Goal: Task Accomplishment & Management: Use online tool/utility

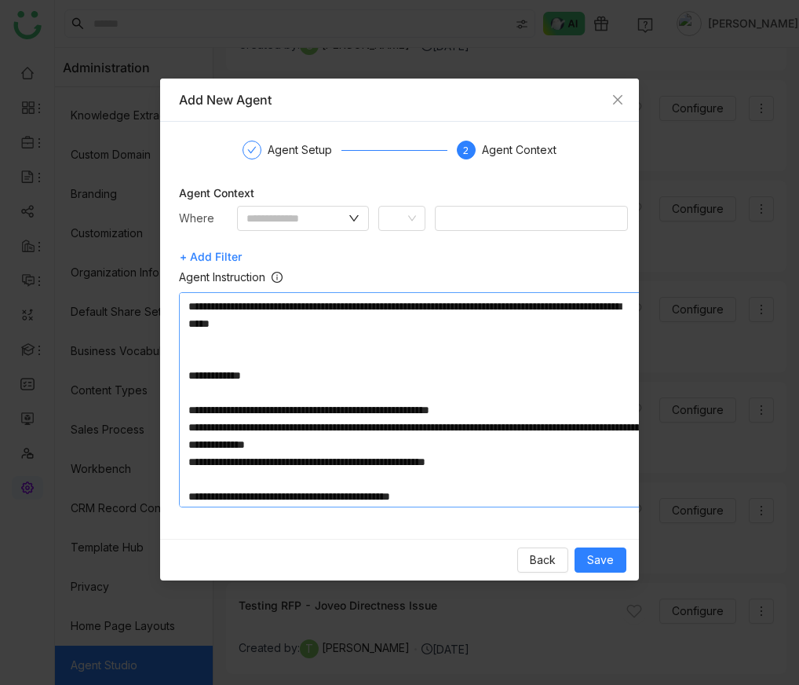
scroll to position [156, 0]
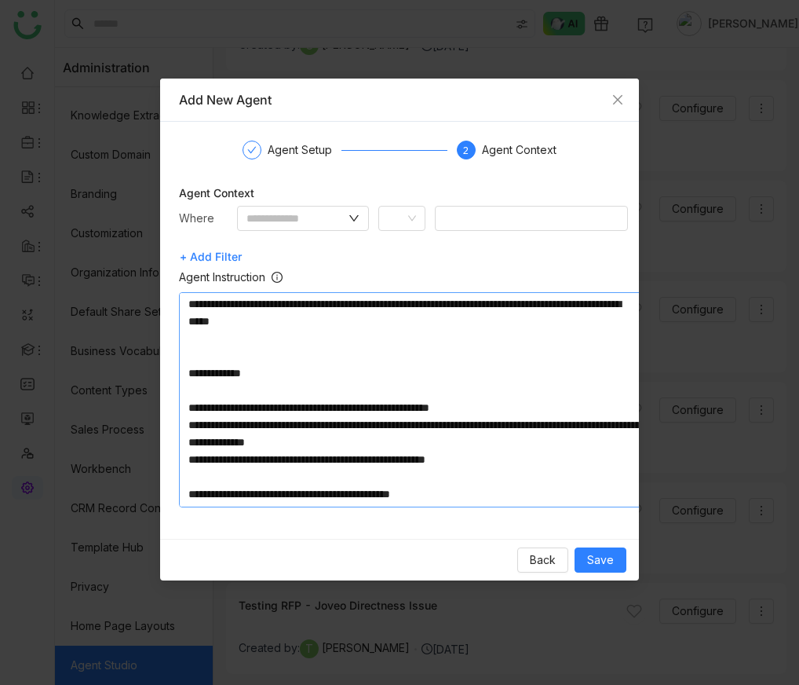
click at [218, 380] on textarea at bounding box center [414, 399] width 471 height 215
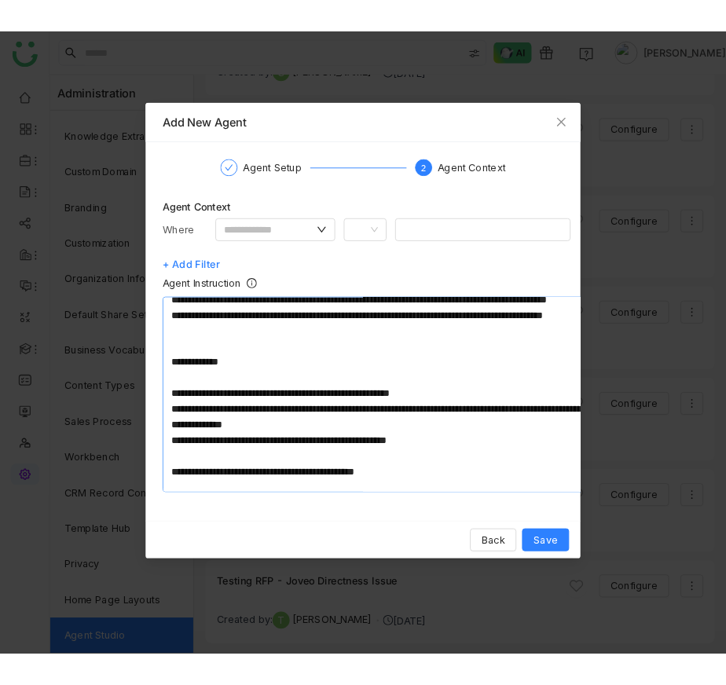
scroll to position [306, 0]
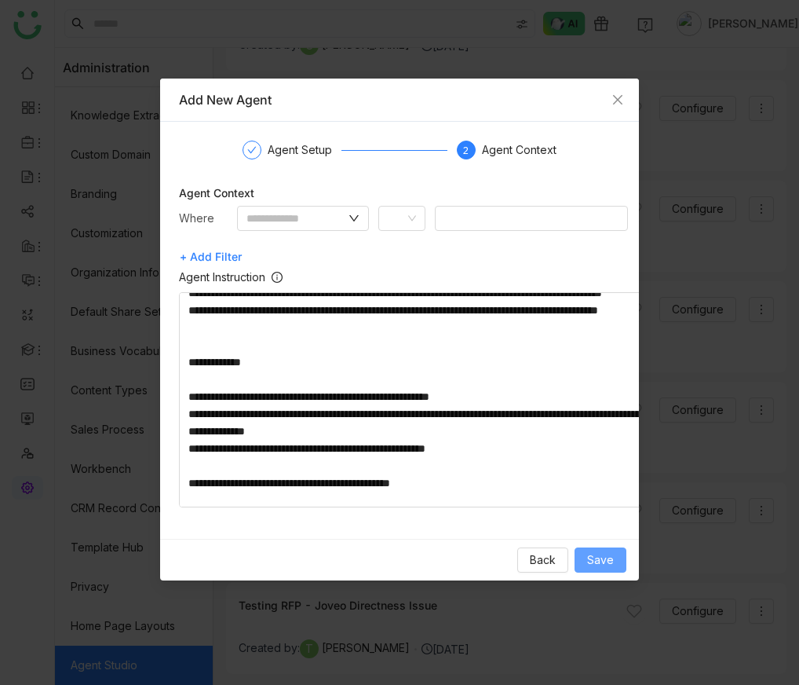
type textarea "**********"
click at [595, 565] on span "Save" at bounding box center [600, 559] width 27 height 17
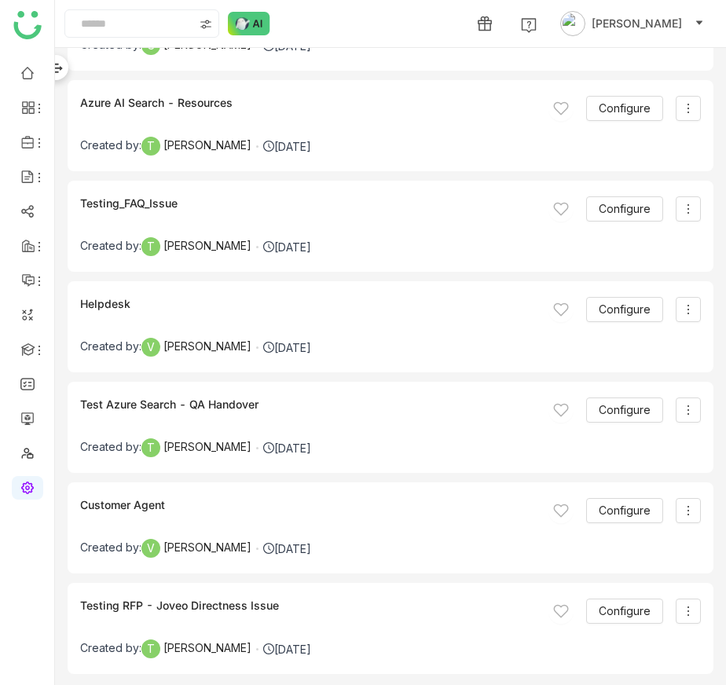
scroll to position [0, 0]
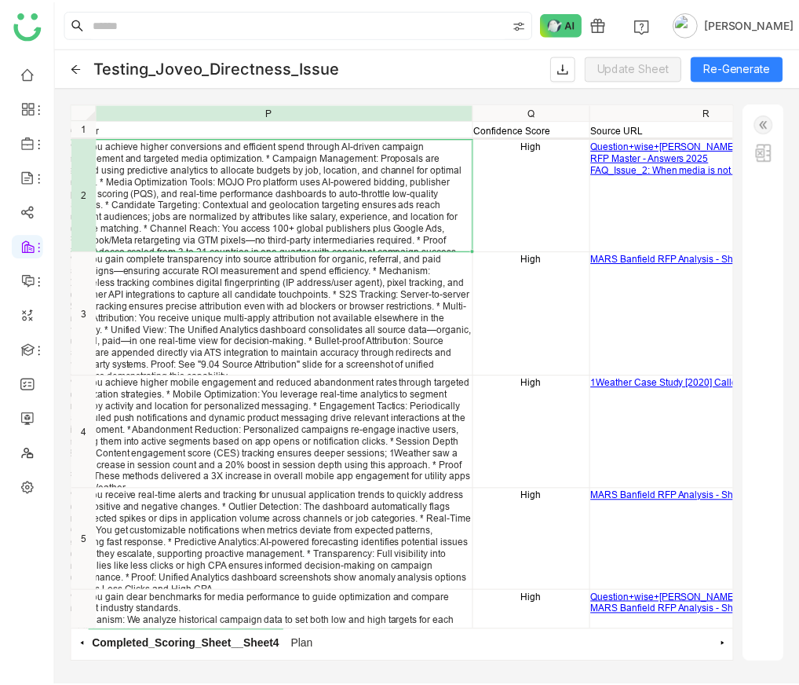
scroll to position [0, 1568]
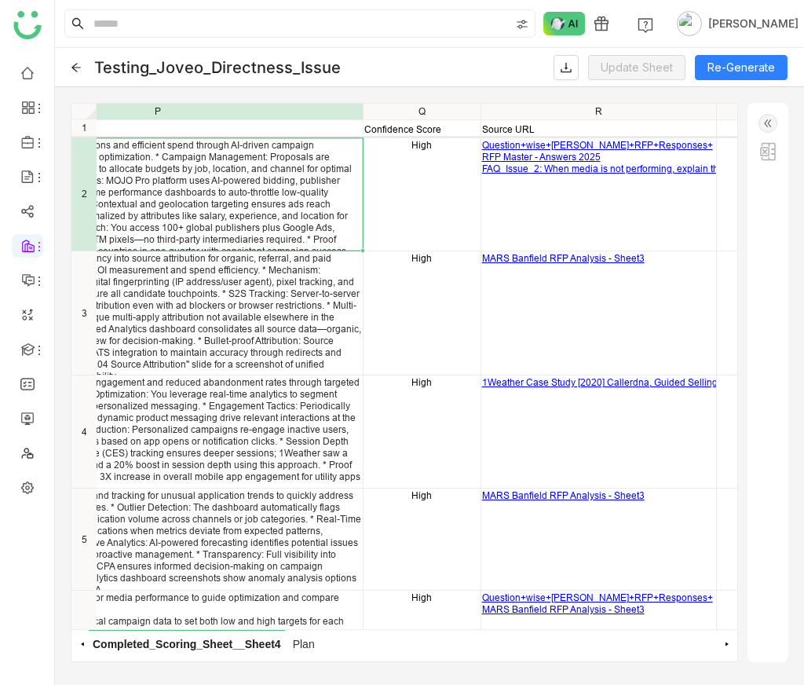
click at [777, 127] on img at bounding box center [768, 123] width 19 height 19
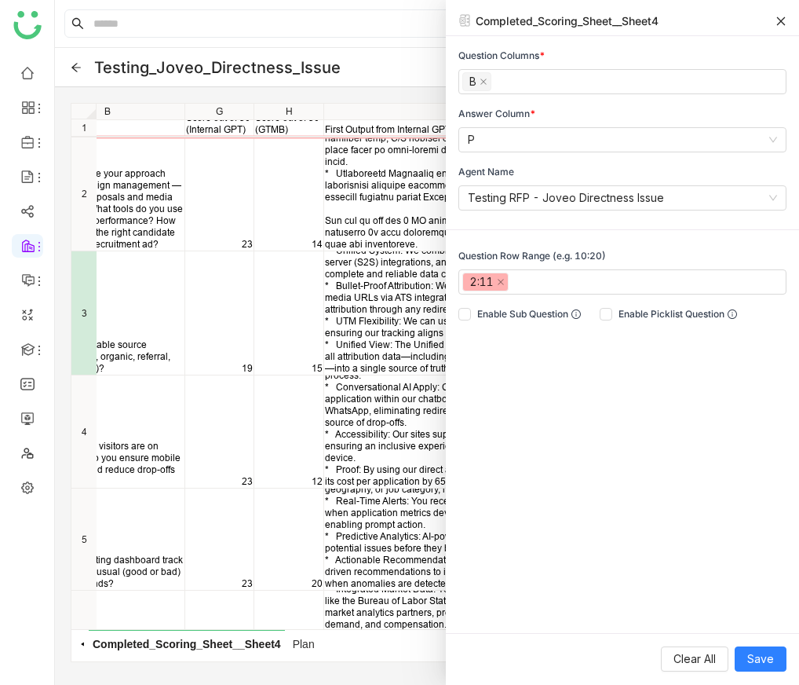
scroll to position [0, 0]
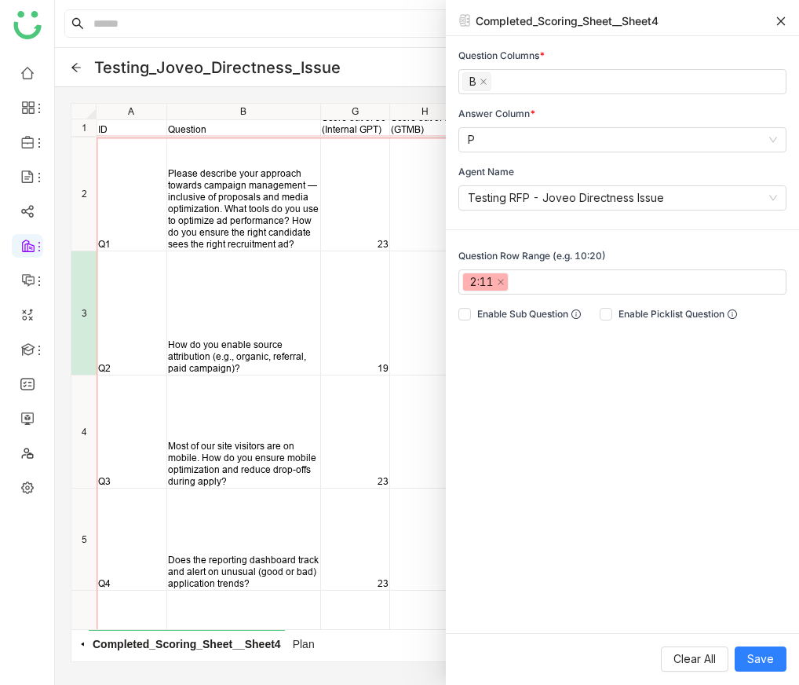
click at [75, 64] on icon at bounding box center [75, 67] width 9 height 9
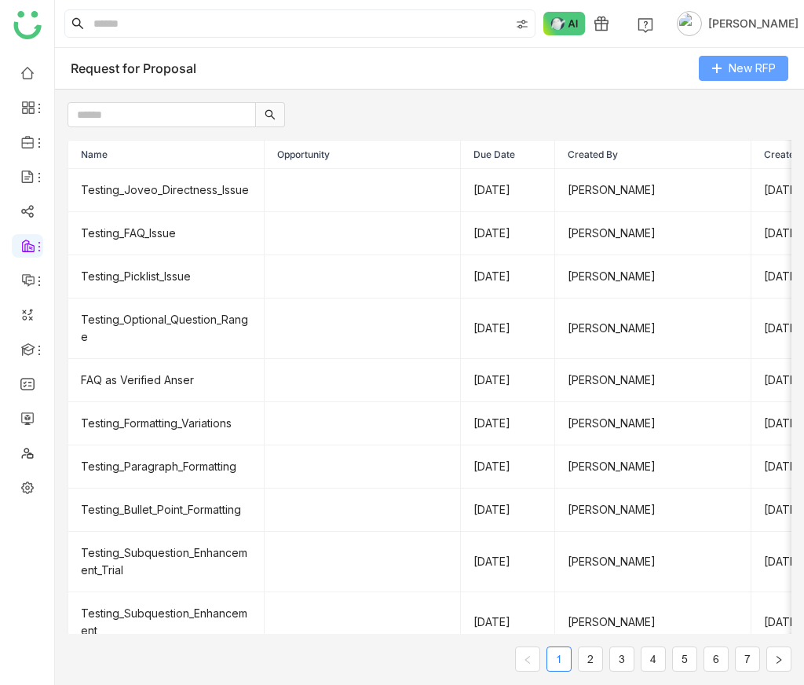
click at [726, 75] on button "New RFP" at bounding box center [744, 68] width 90 height 25
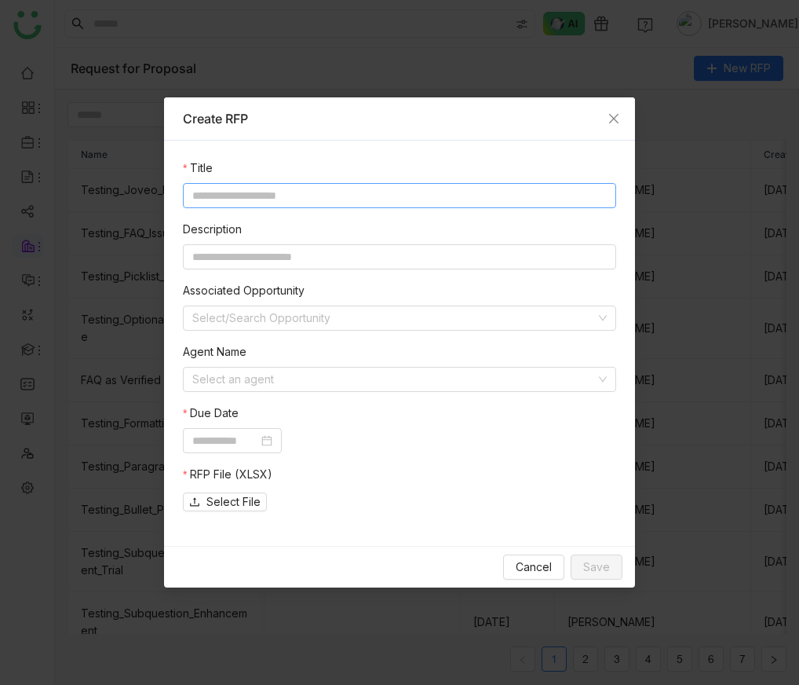
click at [267, 203] on input at bounding box center [400, 195] width 434 height 25
type input "**********"
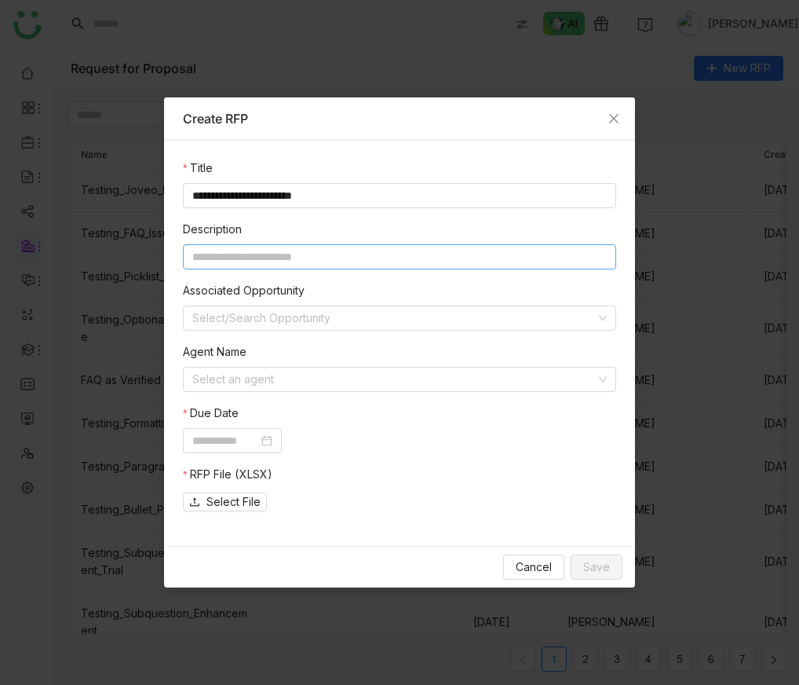
click at [240, 264] on input at bounding box center [400, 256] width 434 height 25
click at [265, 369] on input at bounding box center [394, 380] width 404 height 24
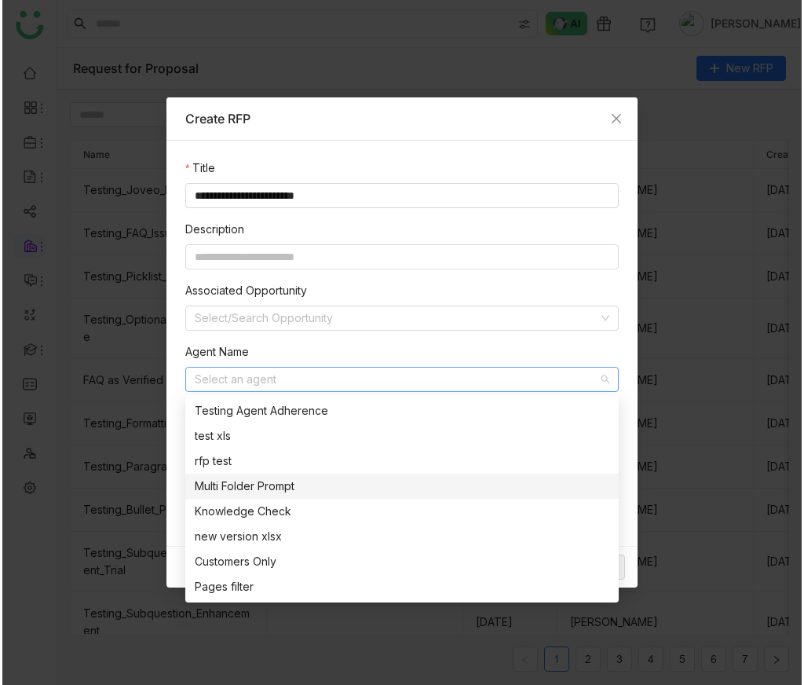
scroll to position [1206, 0]
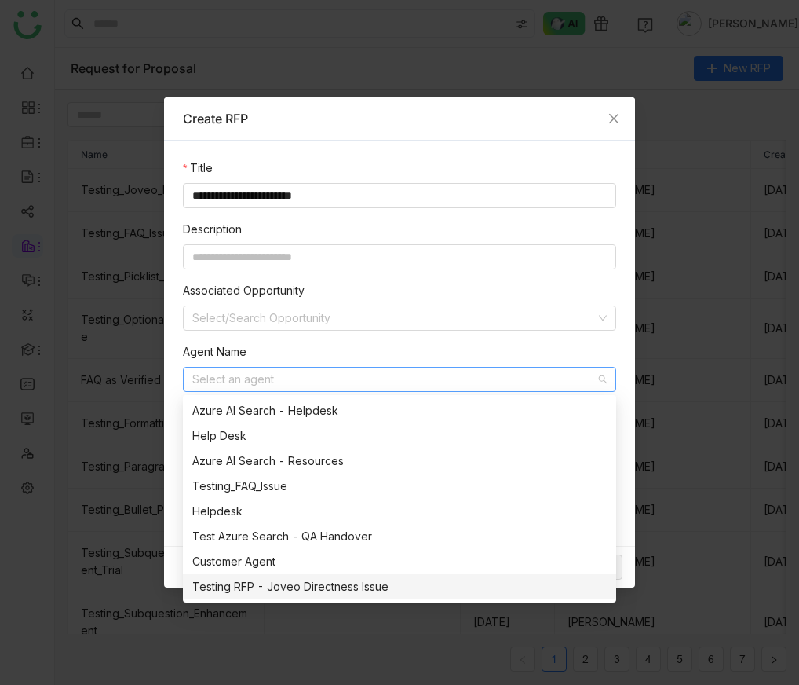
click at [298, 581] on div "Testing RFP - Joveo Directness Issue" at bounding box center [399, 586] width 415 height 17
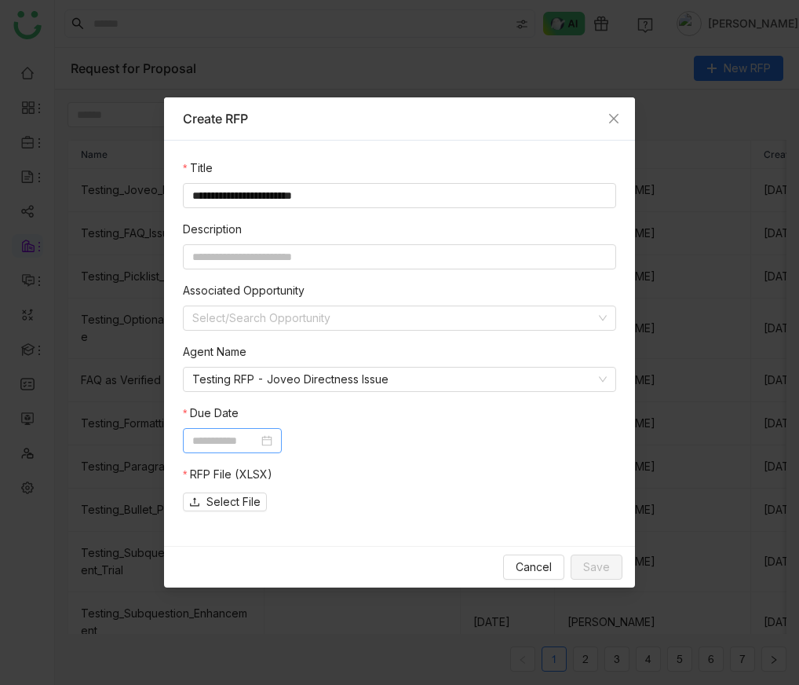
click at [238, 446] on input at bounding box center [225, 440] width 66 height 17
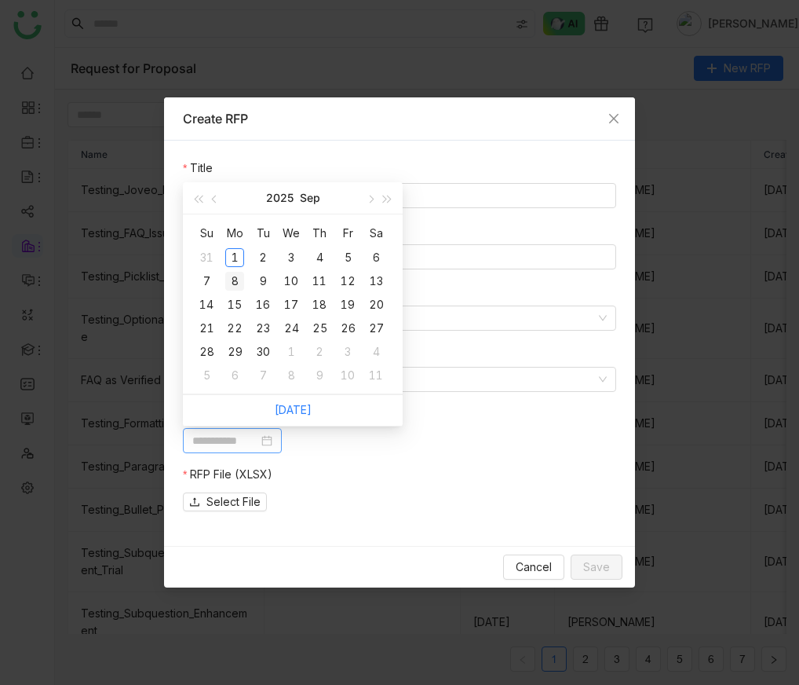
click at [238, 284] on div "8" at bounding box center [234, 281] width 19 height 19
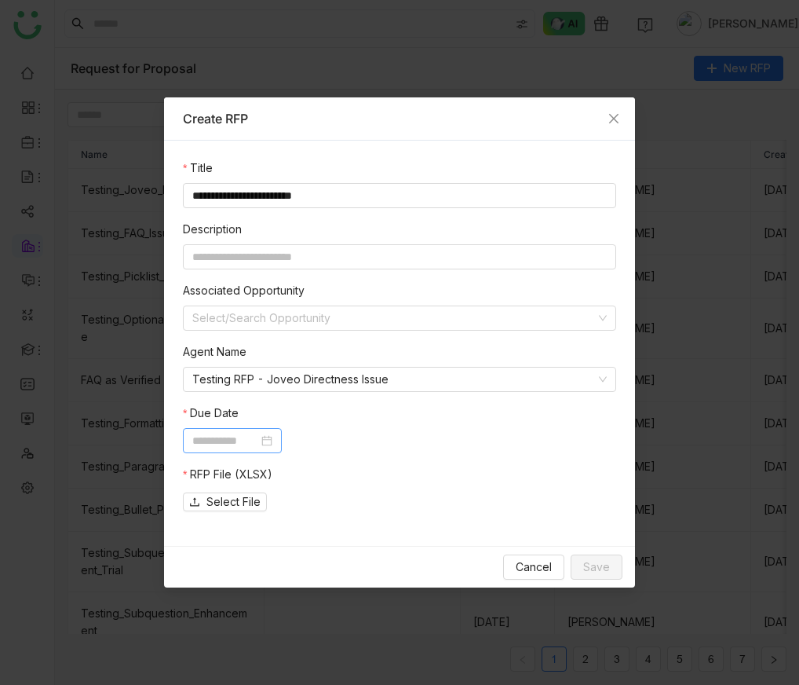
type input "**********"
click at [236, 506] on span "Select File" at bounding box center [234, 501] width 54 height 17
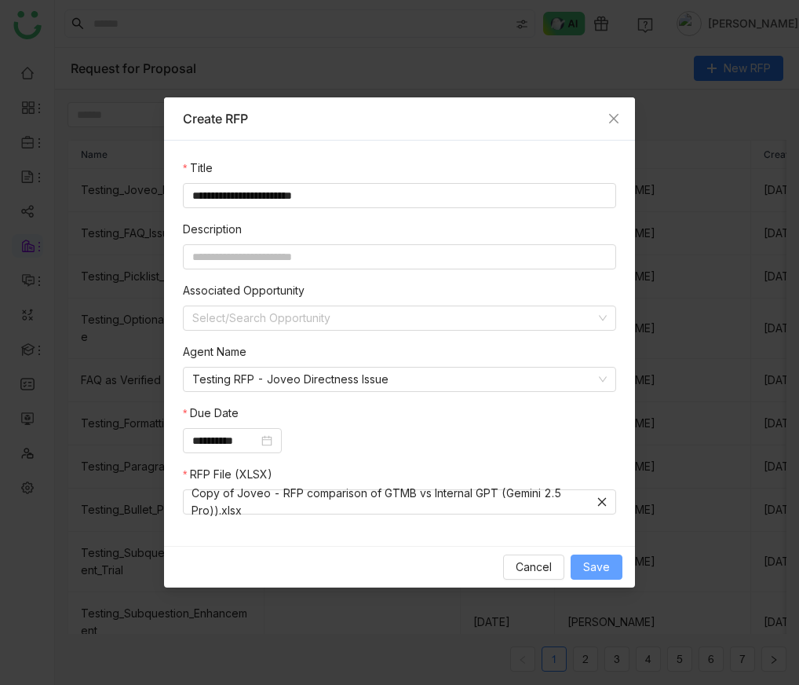
click at [603, 573] on span "Save" at bounding box center [597, 566] width 27 height 17
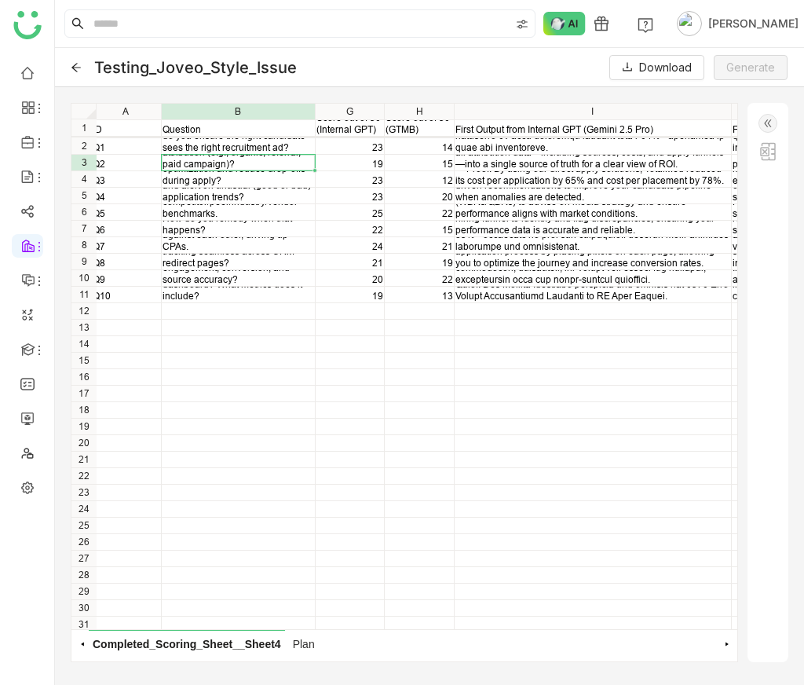
scroll to position [0, 6]
drag, startPoint x: 316, startPoint y: 116, endPoint x: 320, endPoint y: 128, distance: 12.2
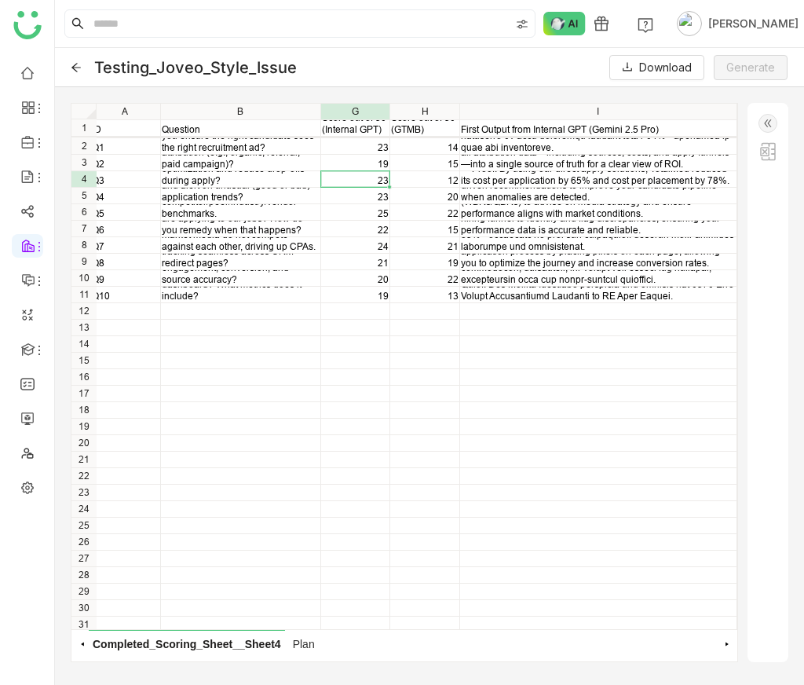
click at [345, 171] on div "23" at bounding box center [355, 179] width 69 height 16
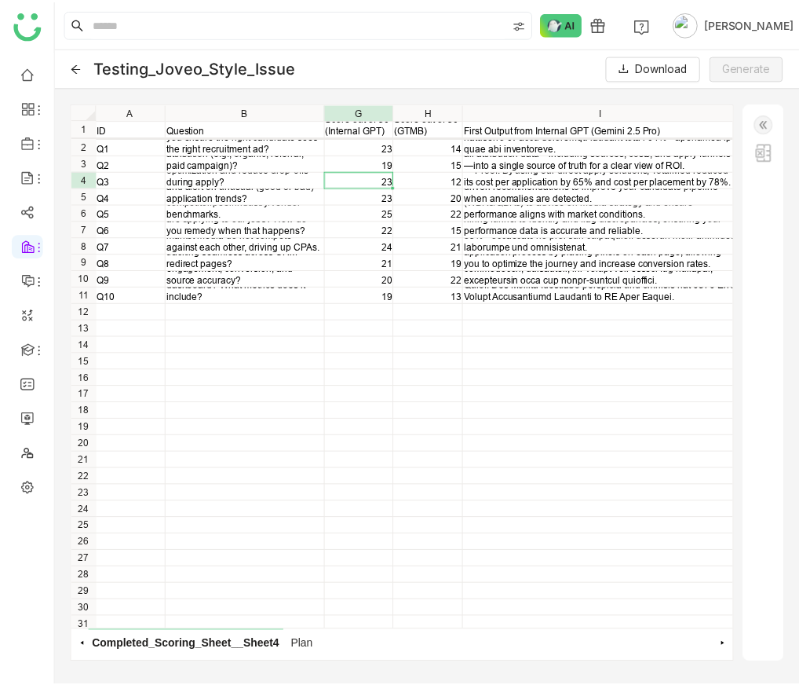
scroll to position [0, 0]
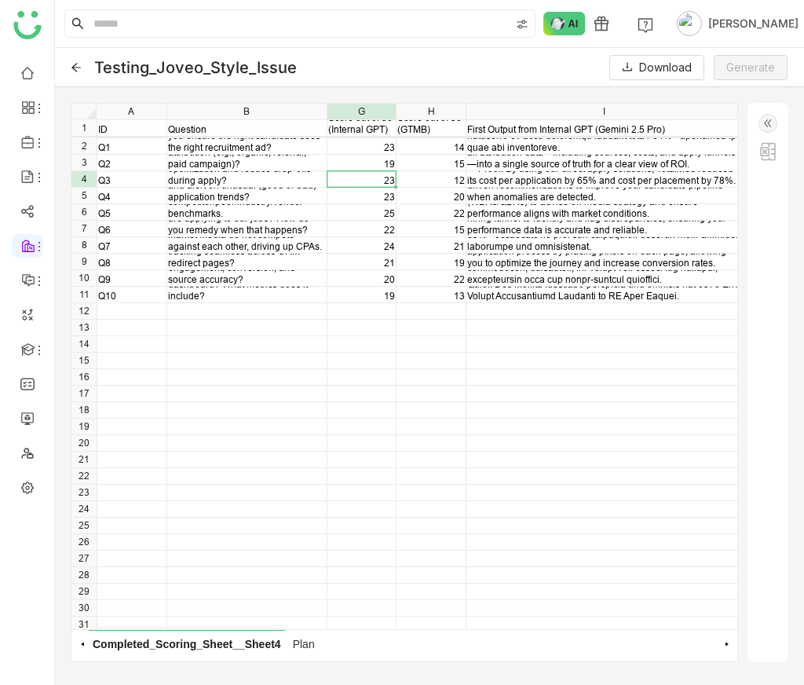
click at [81, 132] on div "1" at bounding box center [83, 127] width 25 height 13
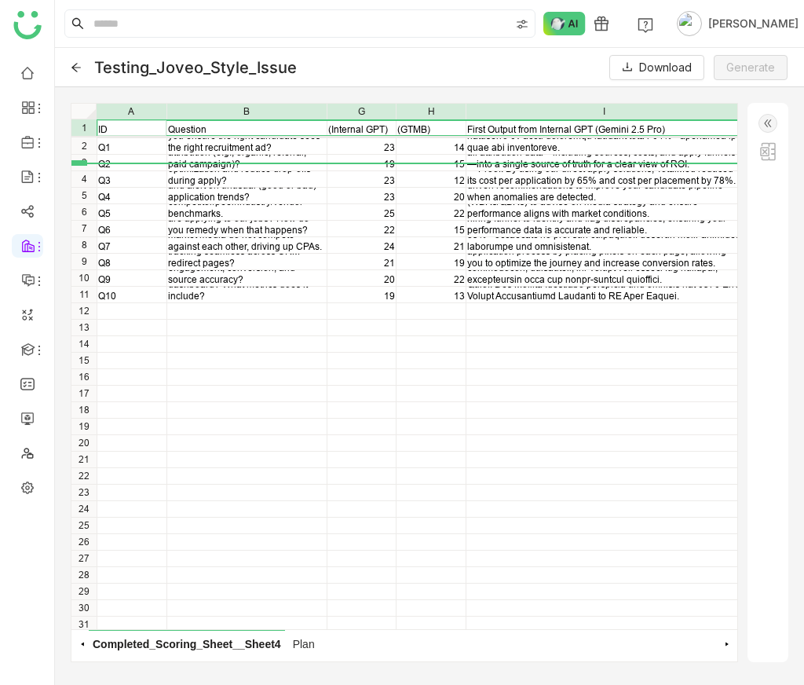
drag, startPoint x: 81, startPoint y: 134, endPoint x: 81, endPoint y: 167, distance: 33.8
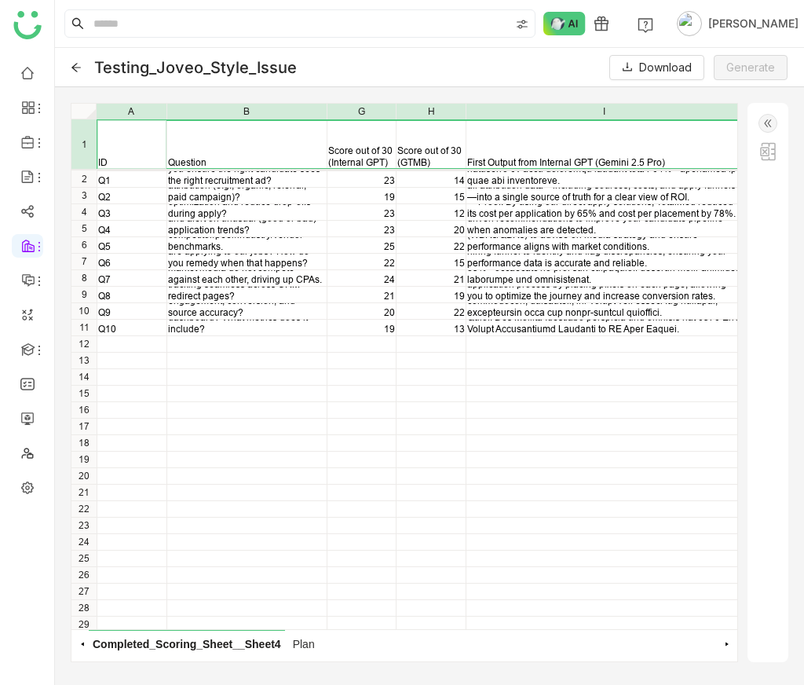
click at [239, 185] on div "Please describe your approach towards campaign management — inclusive of propos…" at bounding box center [247, 145] width 158 height 82
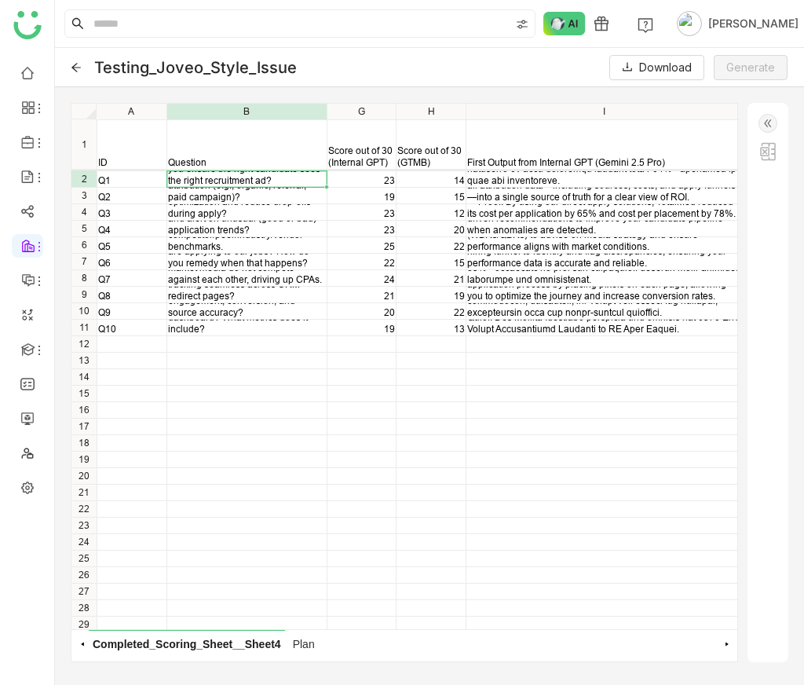
click at [773, 126] on img at bounding box center [768, 123] width 19 height 19
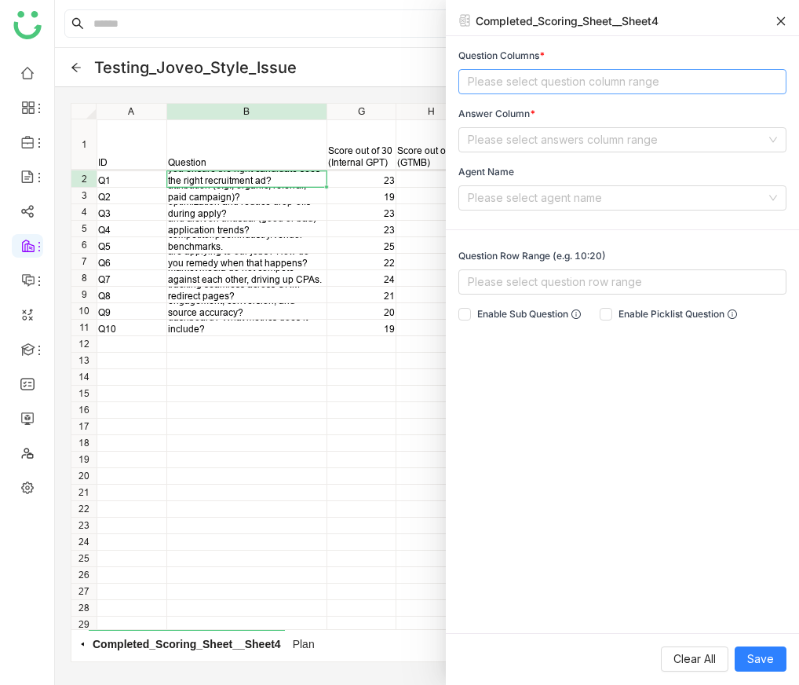
click at [521, 88] on nz-select-top-control "Please select question column range" at bounding box center [623, 81] width 328 height 25
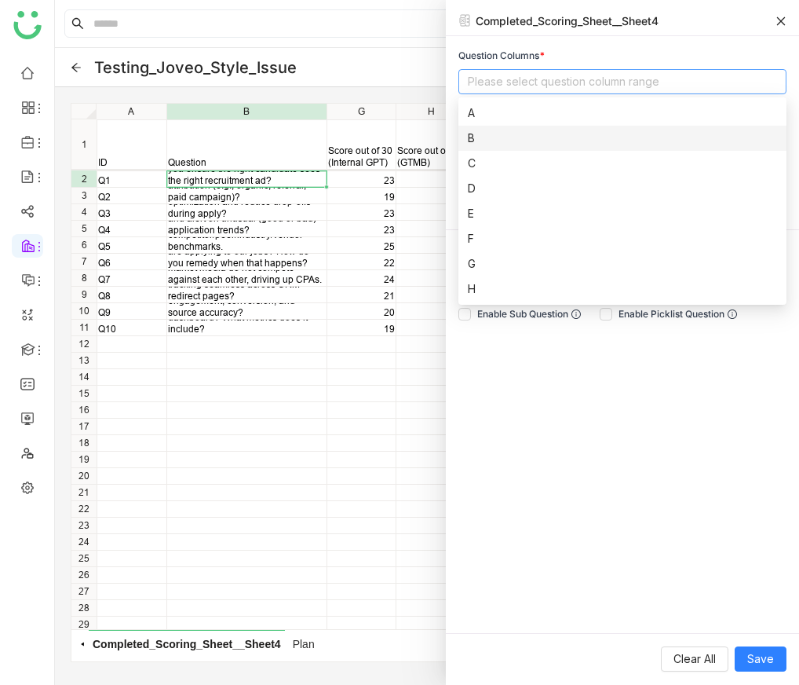
click at [507, 134] on div "B" at bounding box center [622, 138] width 309 height 17
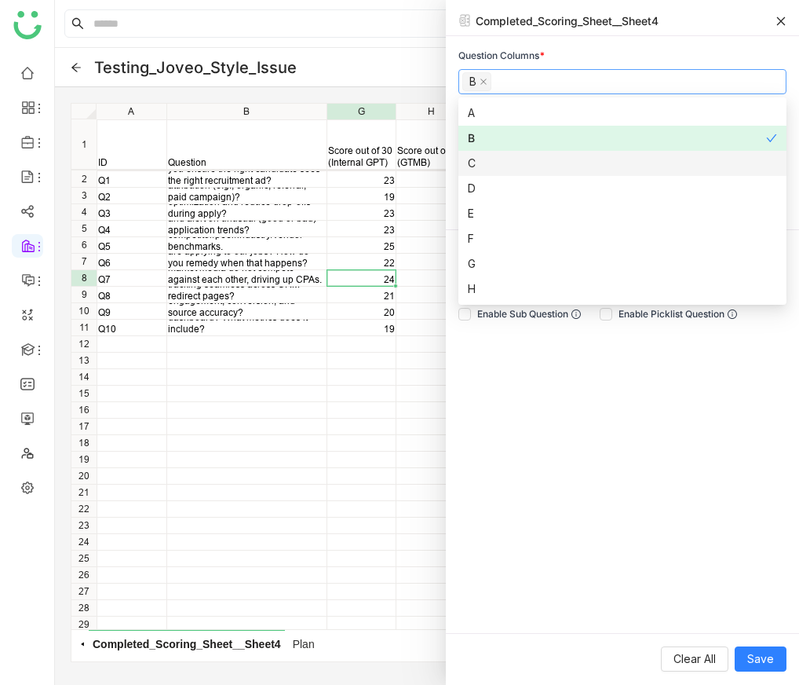
click at [389, 279] on div "24" at bounding box center [362, 279] width 68 height 12
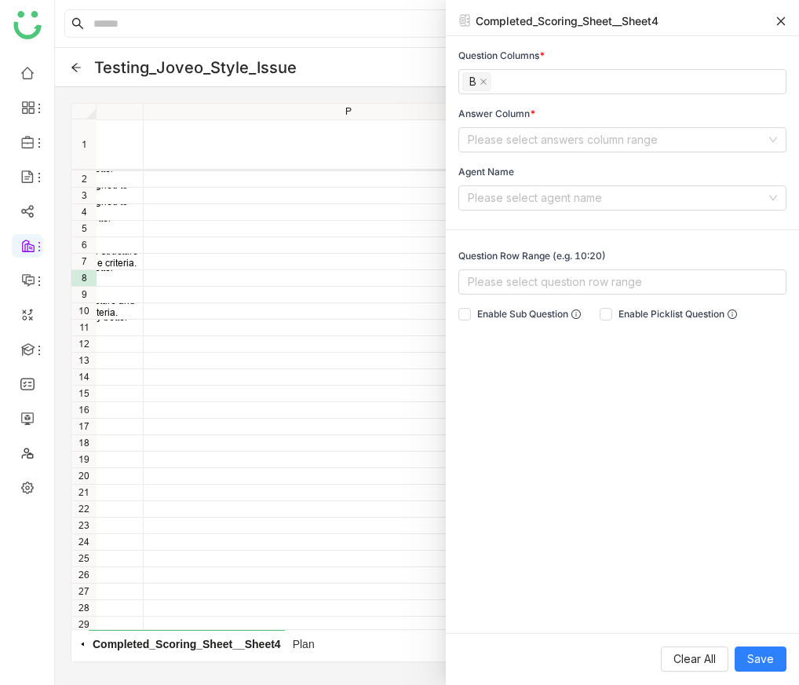
scroll to position [2, 1403]
click at [500, 154] on div "Question Columns * B Answer Column * Please select answers column range Agent N…" at bounding box center [622, 130] width 353 height 162
click at [500, 152] on nz-select-top-control "Please select answers column range" at bounding box center [623, 139] width 328 height 25
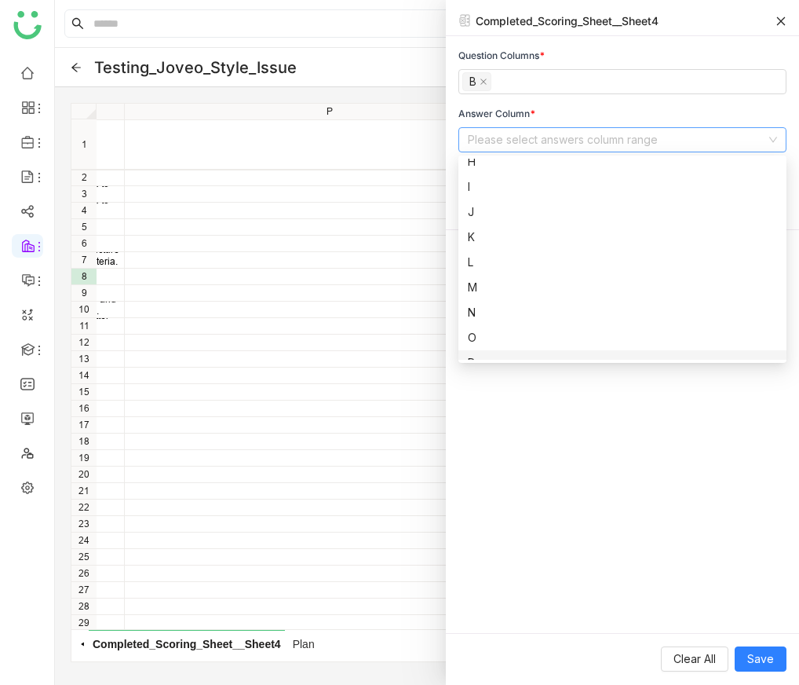
scroll to position [253, 0]
click at [489, 302] on div "P" at bounding box center [622, 295] width 309 height 17
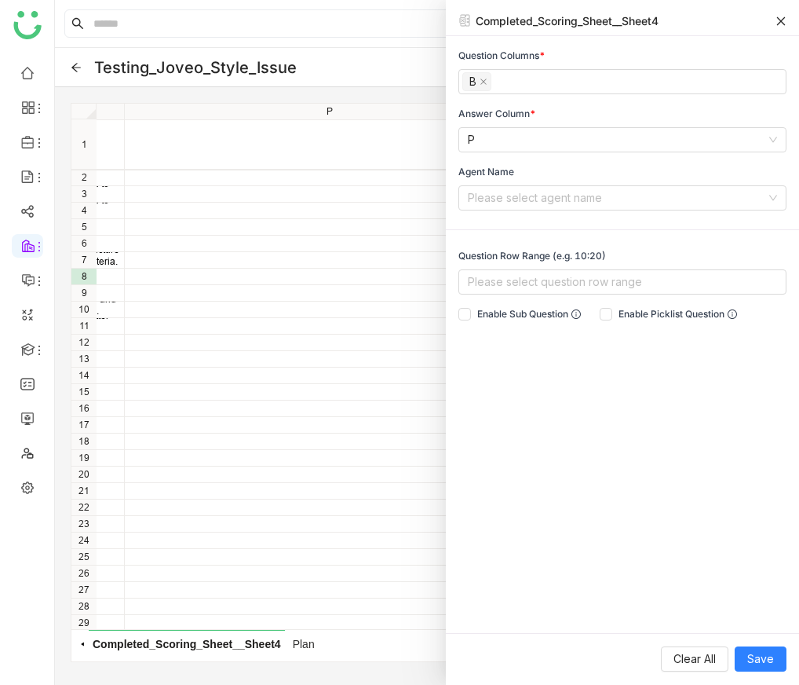
click at [499, 368] on div "Question Columns * B Answer Column * P Agent Name Please select agent name Ques…" at bounding box center [622, 334] width 353 height 597
click at [499, 200] on input at bounding box center [617, 198] width 298 height 24
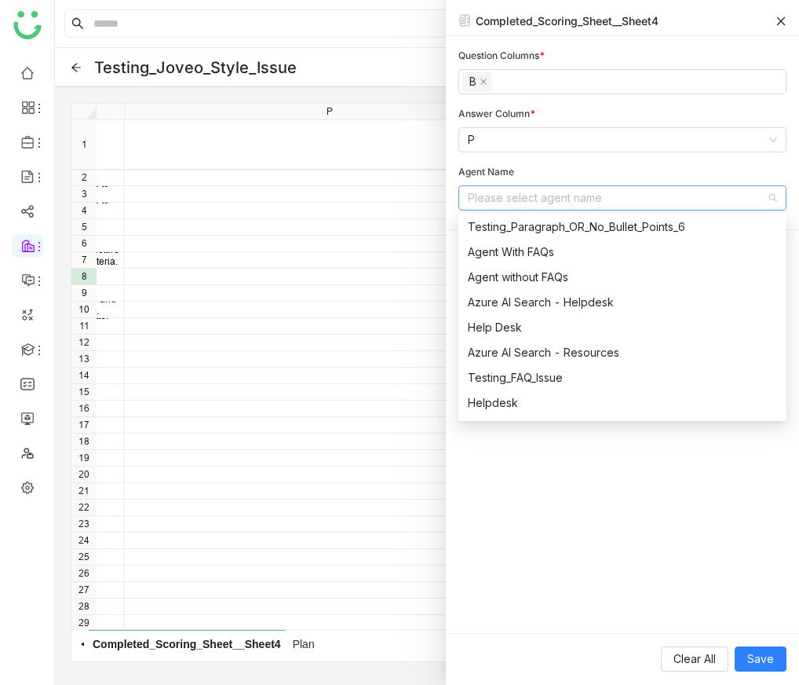
scroll to position [1206, 0]
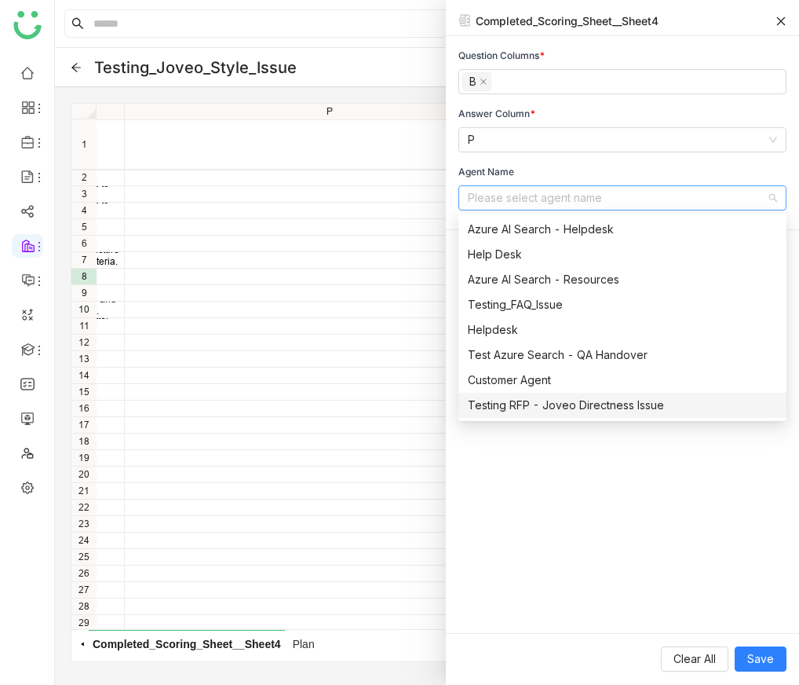
click at [549, 401] on div "Testing RFP - Joveo Directness Issue" at bounding box center [622, 405] width 309 height 17
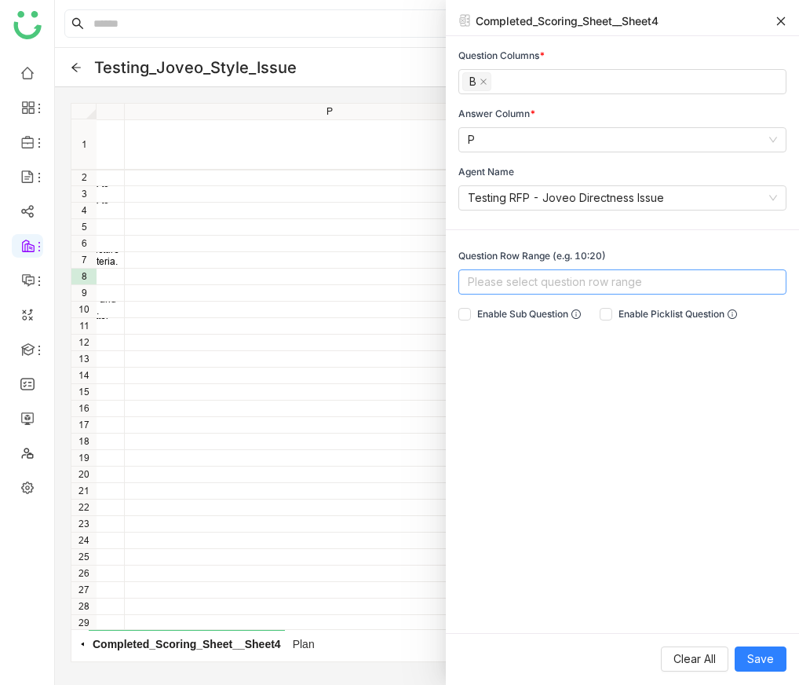
click at [521, 279] on nz-select-top-control "Please select question row range" at bounding box center [623, 281] width 328 height 25
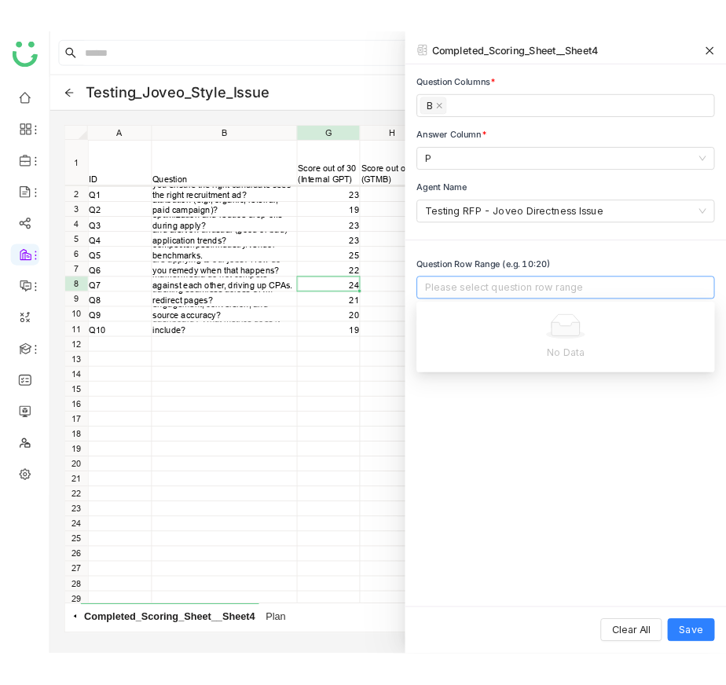
scroll to position [0, 0]
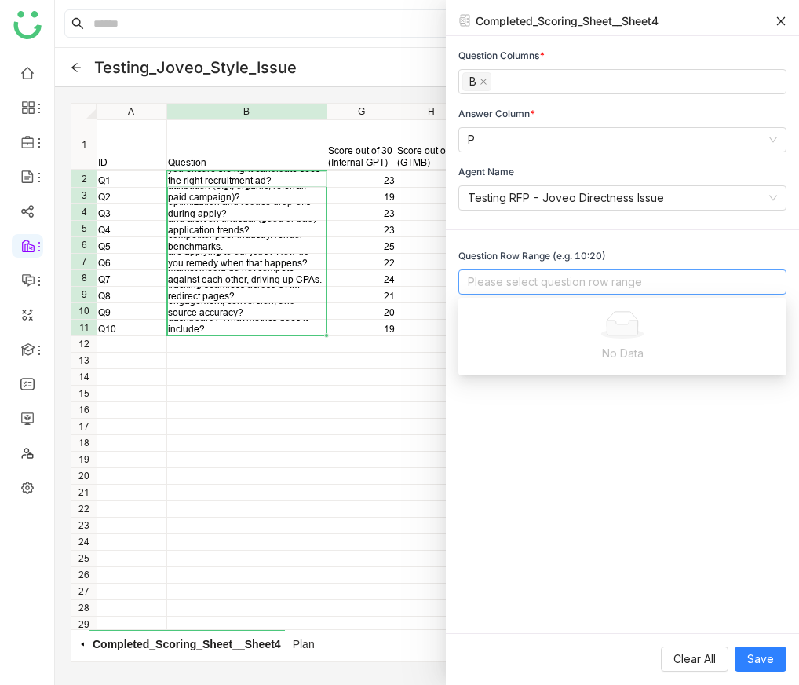
drag, startPoint x: 218, startPoint y: 174, endPoint x: 221, endPoint y: 320, distance: 146.9
click at [221, 320] on div "Q1 Please describe your approach towards campaign management — inclusive of pro…" at bounding box center [404, 399] width 666 height 460
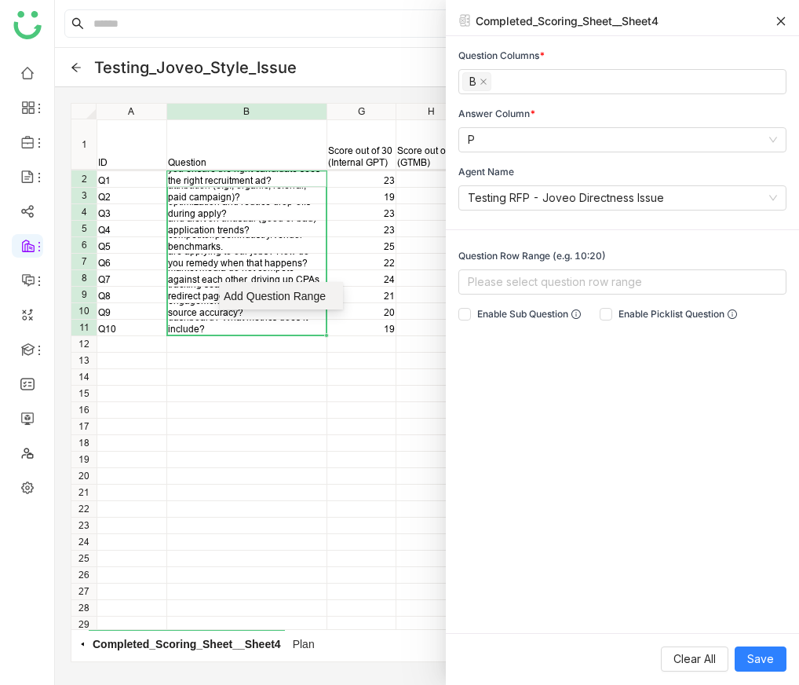
click at [262, 297] on span "Add Question Range" at bounding box center [276, 296] width 104 height 16
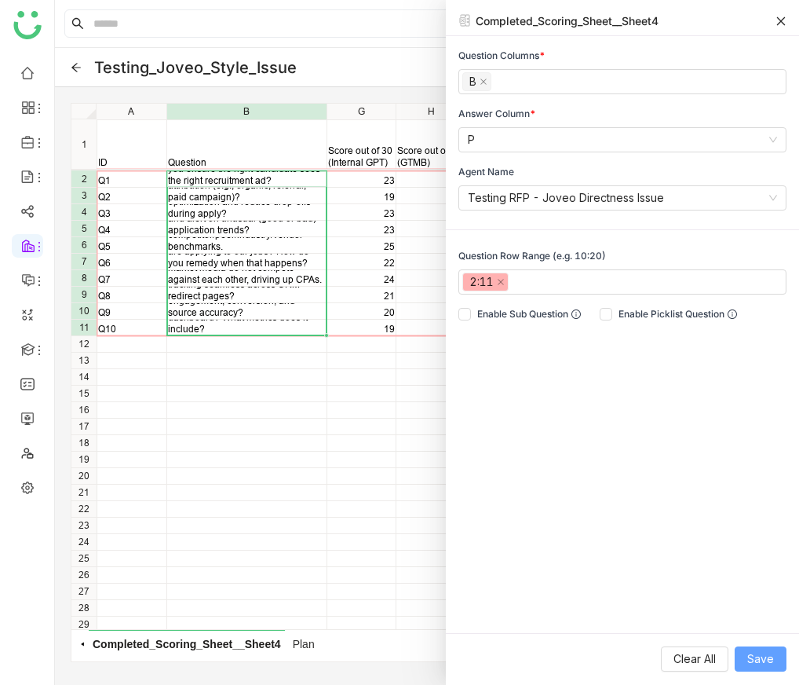
click at [778, 659] on button "Save" at bounding box center [761, 658] width 52 height 25
click at [784, 19] on icon at bounding box center [781, 21] width 11 height 11
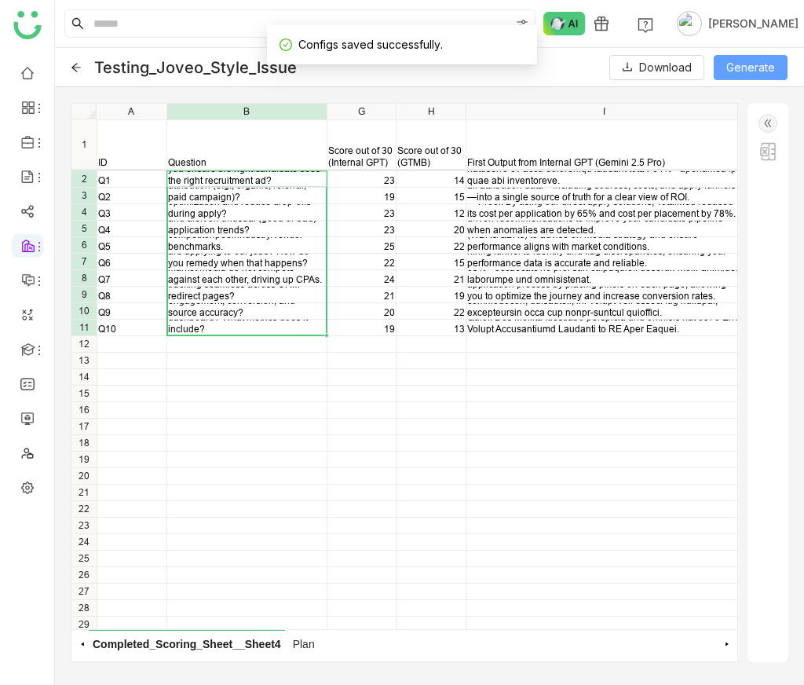
click at [744, 71] on span "Generate" at bounding box center [750, 67] width 49 height 17
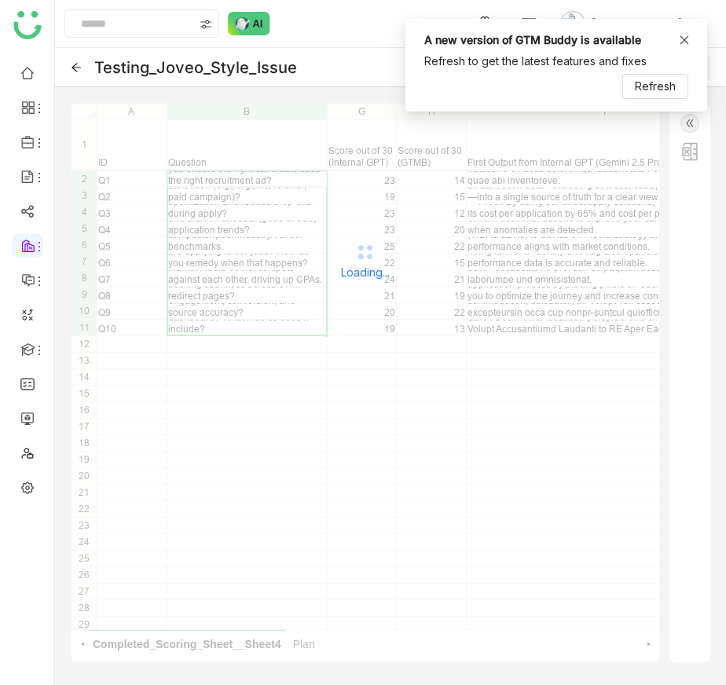
click at [681, 42] on icon at bounding box center [684, 40] width 11 height 11
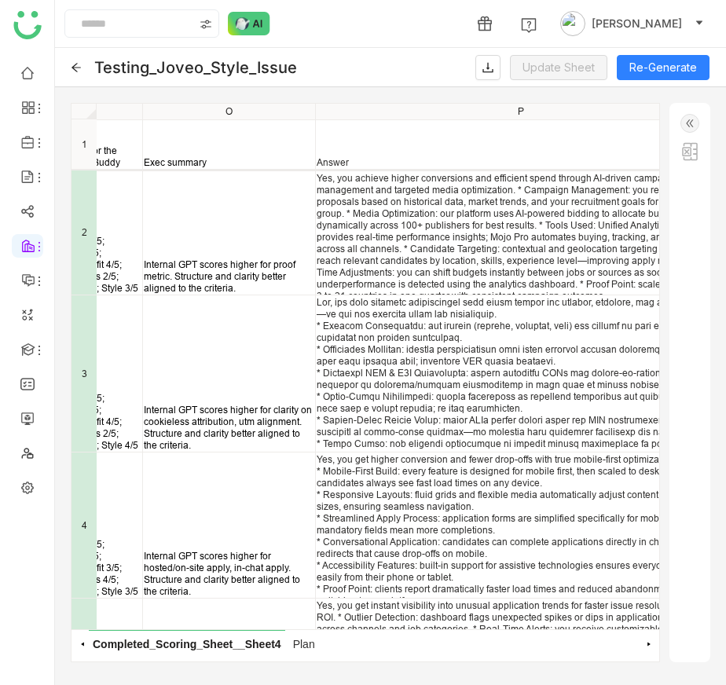
click at [420, 170] on div "Directness 2/5; Coverage 2/5; Mech→Benefit 4/5; Differentiators 2/5; Evidence 5…" at bounding box center [332, 170] width 587 height 0
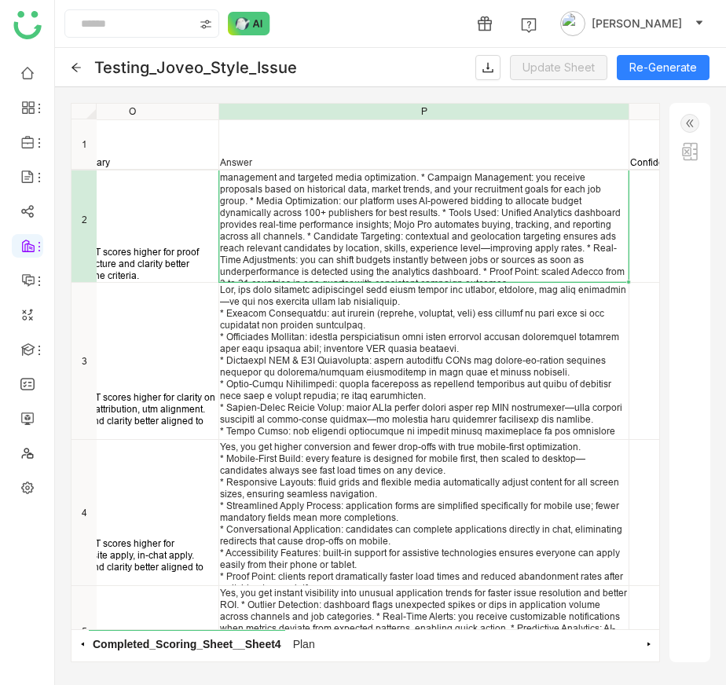
scroll to position [13, 1308]
click at [405, 346] on div at bounding box center [423, 366] width 407 height 165
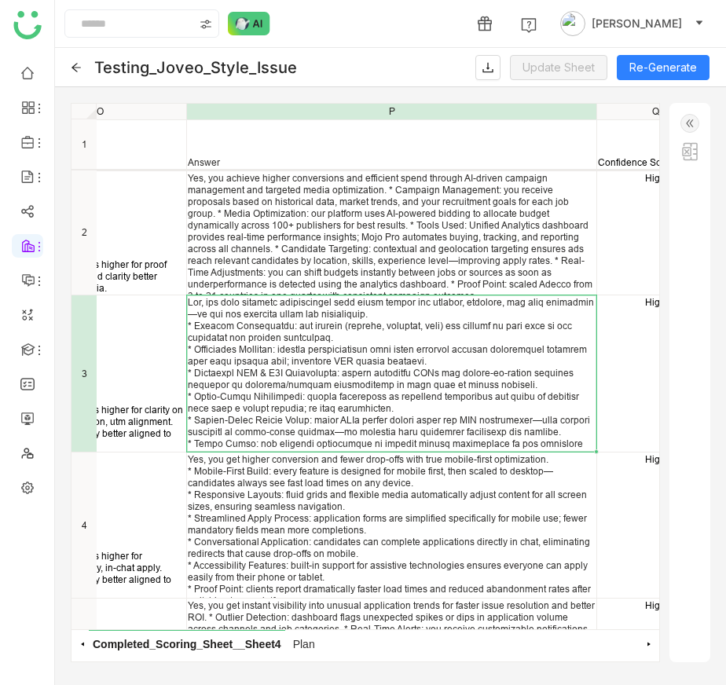
scroll to position [0, 1338]
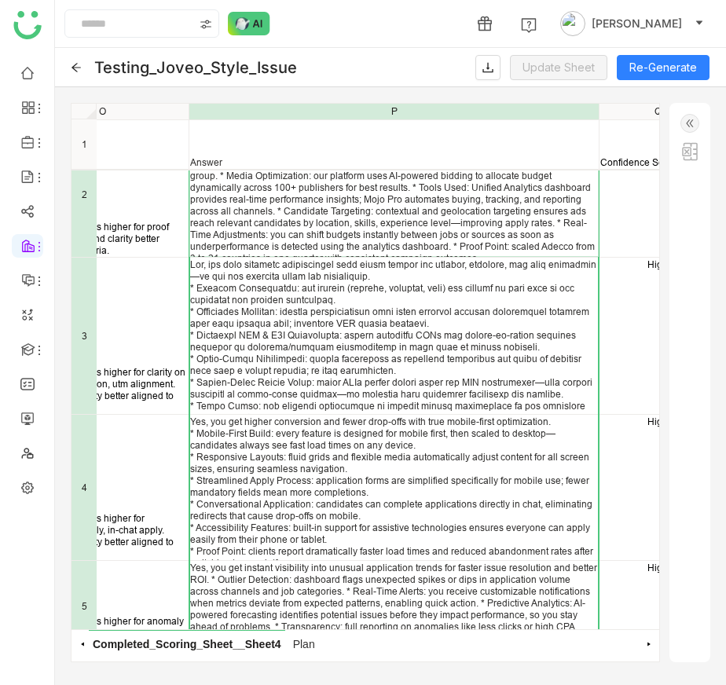
drag, startPoint x: 285, startPoint y: 237, endPoint x: 300, endPoint y: 682, distance: 445.5
click at [300, 682] on gtmb-rfp "Testing_Joveo_Style_Issue Update Sheet Re-Generate ***** ***** A1 Internal GPT …" at bounding box center [390, 366] width 671 height 637
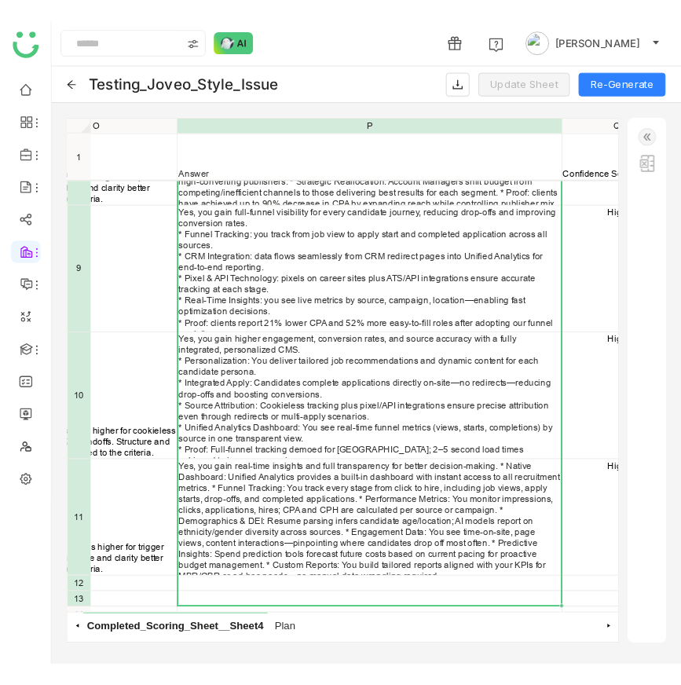
scroll to position [838, 1338]
